Goal: Find specific page/section: Find specific page/section

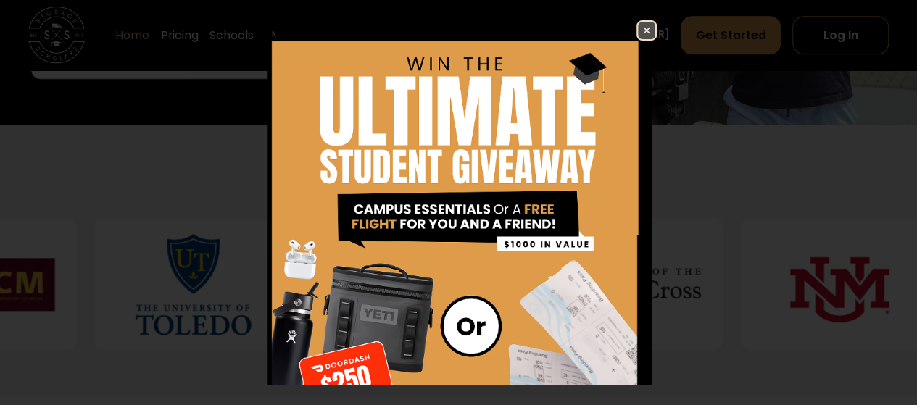
scroll to position [536, 0]
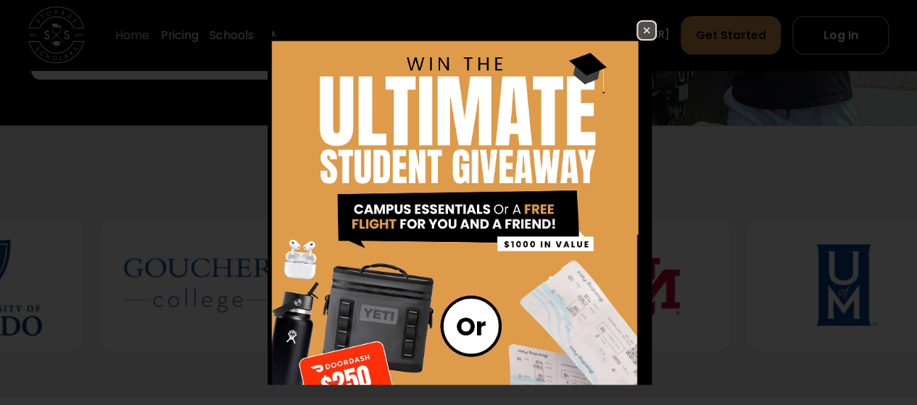
click at [638, 25] on img at bounding box center [646, 30] width 17 height 17
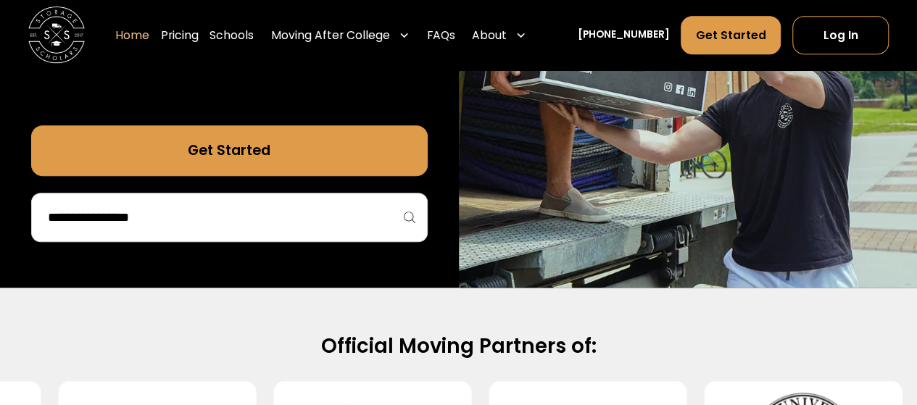
scroll to position [372, 0]
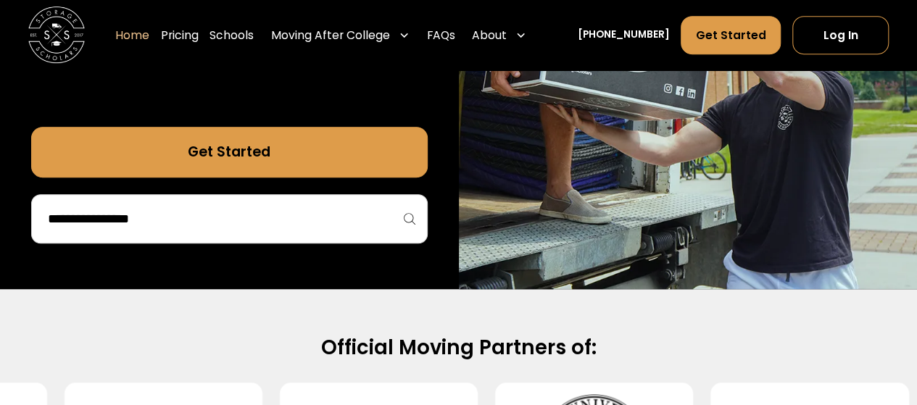
click at [208, 222] on input "search" at bounding box center [229, 219] width 366 height 25
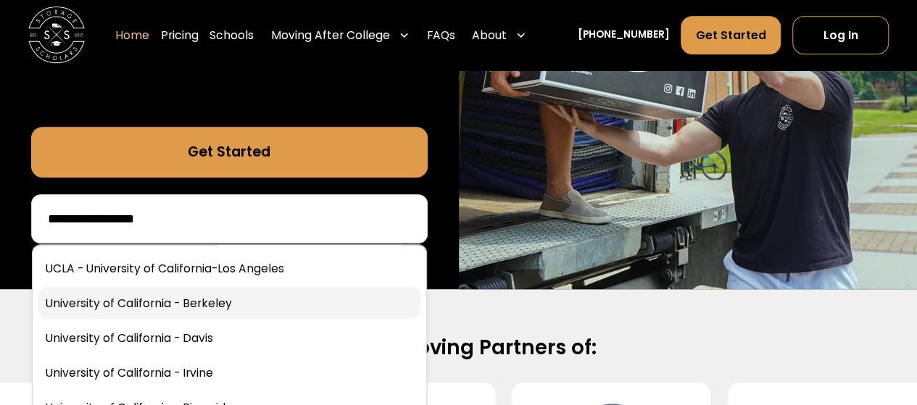
scroll to position [73, 0]
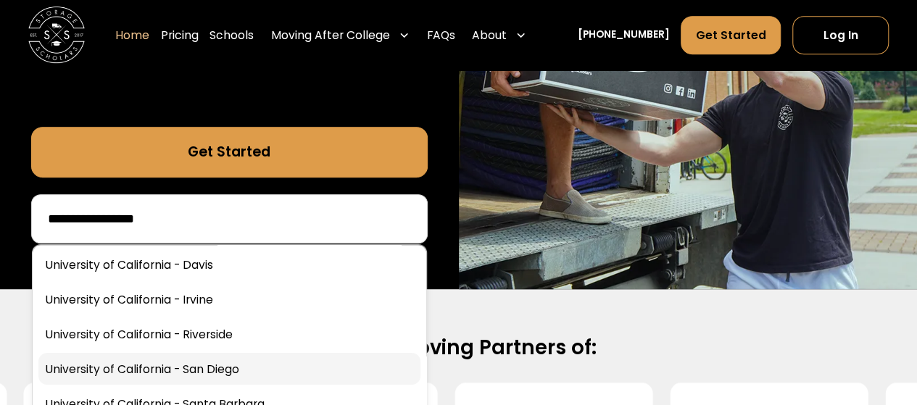
type input "**********"
click at [239, 367] on link at bounding box center [229, 369] width 382 height 32
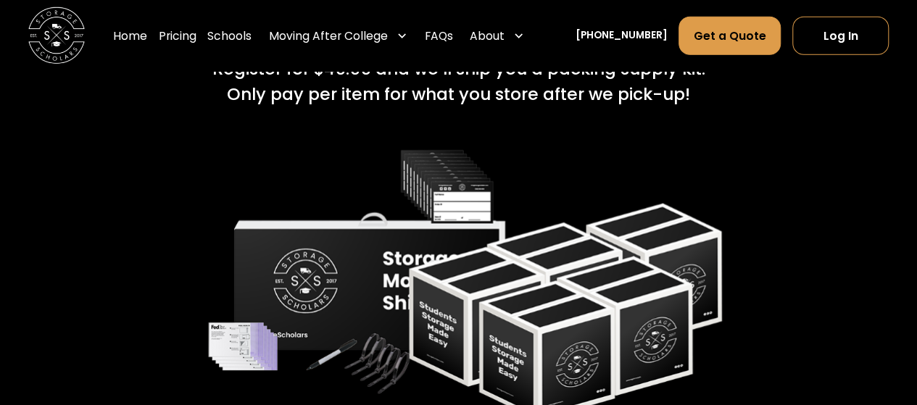
scroll to position [2131, 0]
